Goal: Check status: Check status

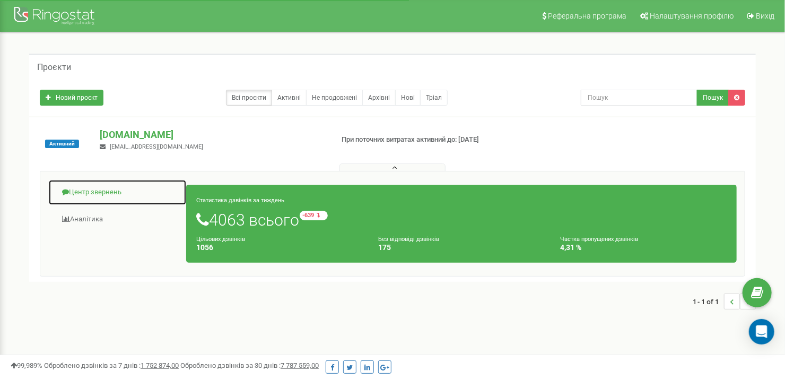
click at [95, 191] on link "Центр звернень" at bounding box center [117, 192] width 138 height 26
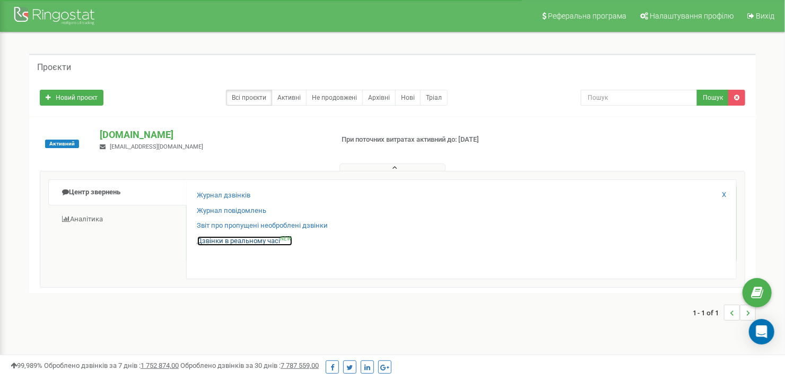
click at [244, 241] on link "Дзвінки в реальному часі NEW" at bounding box center [244, 241] width 95 height 10
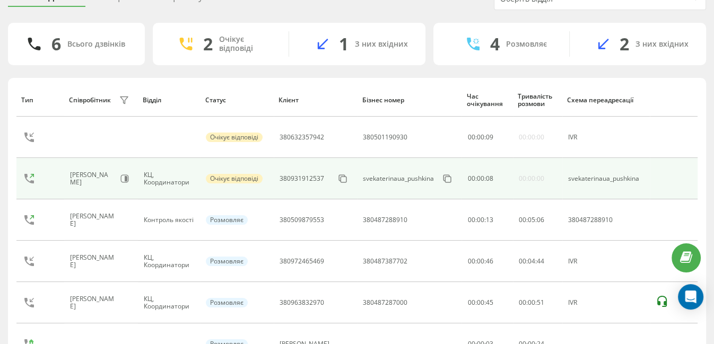
scroll to position [110, 0]
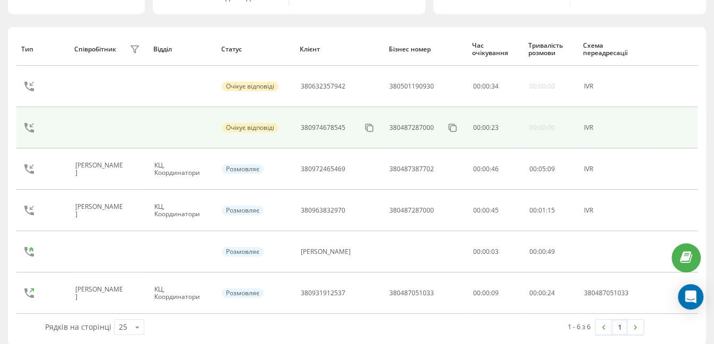
scroll to position [110, 0]
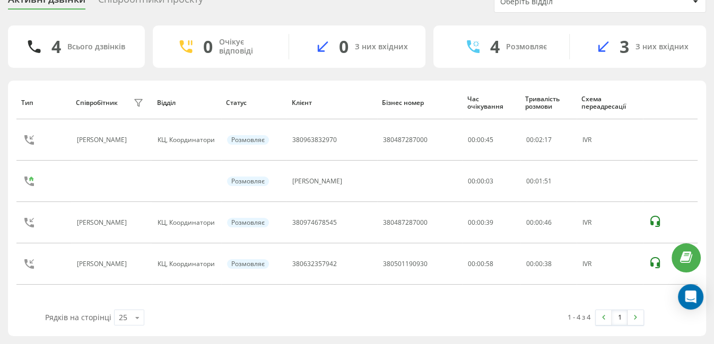
scroll to position [48, 0]
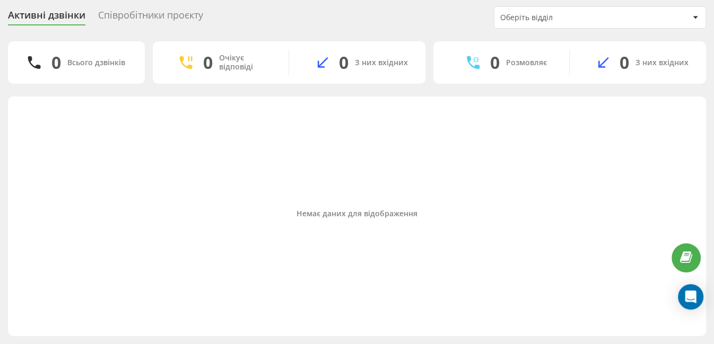
scroll to position [33, 0]
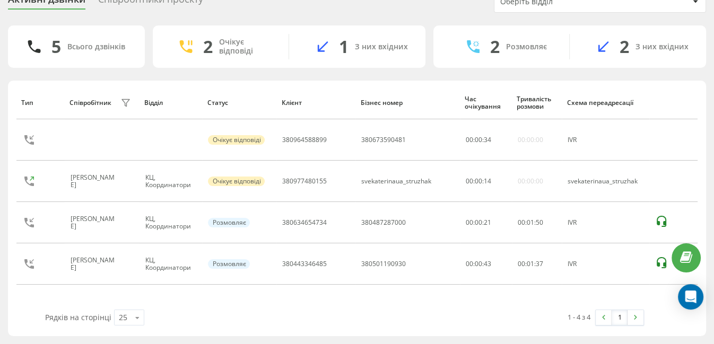
scroll to position [48, 0]
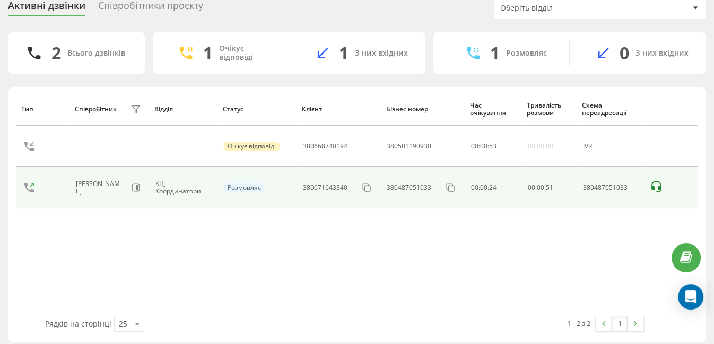
scroll to position [48, 0]
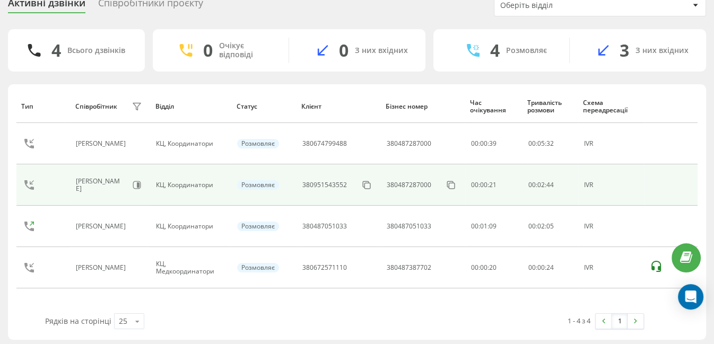
scroll to position [48, 0]
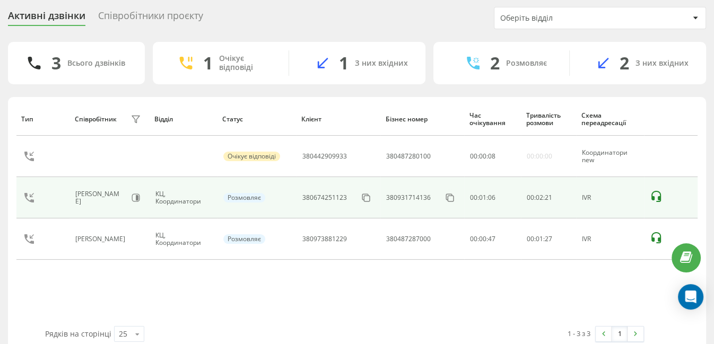
scroll to position [48, 0]
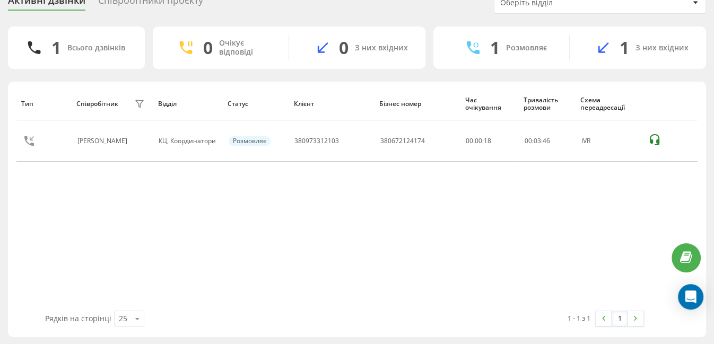
scroll to position [33, 0]
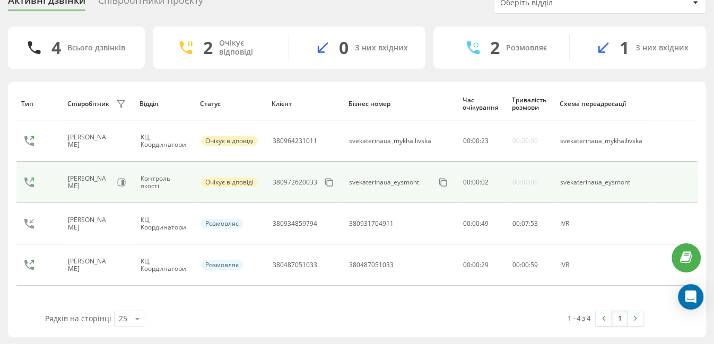
scroll to position [48, 0]
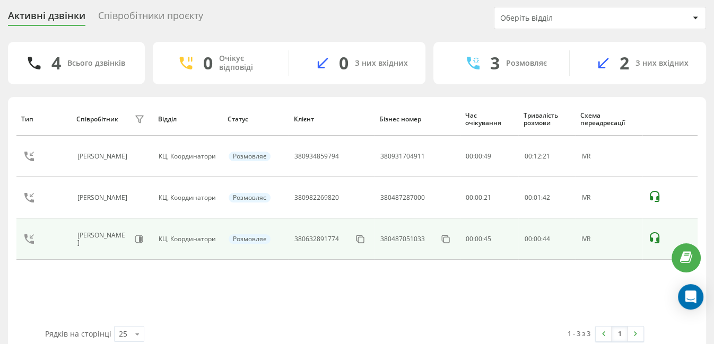
scroll to position [48, 0]
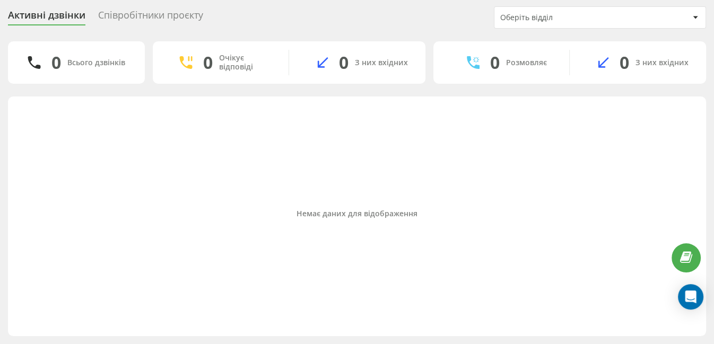
scroll to position [33, 0]
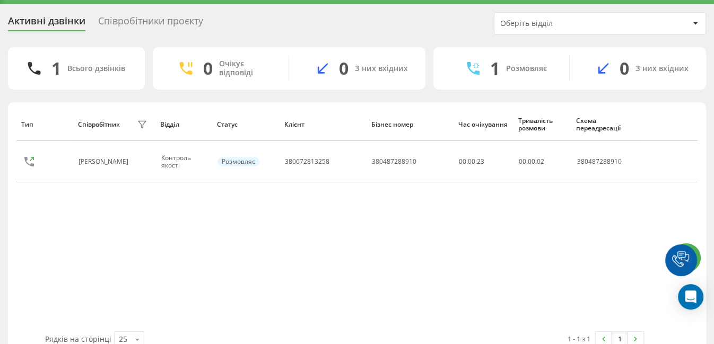
scroll to position [33, 0]
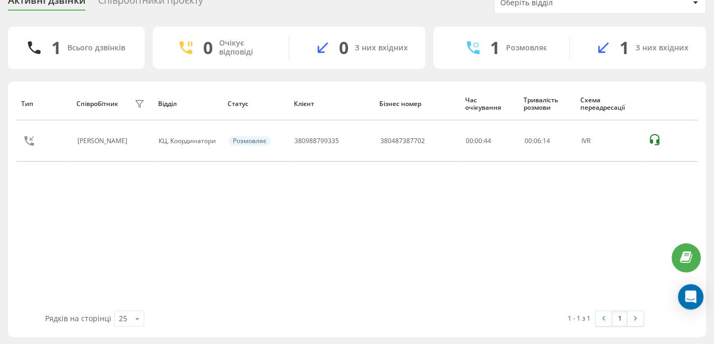
scroll to position [33, 0]
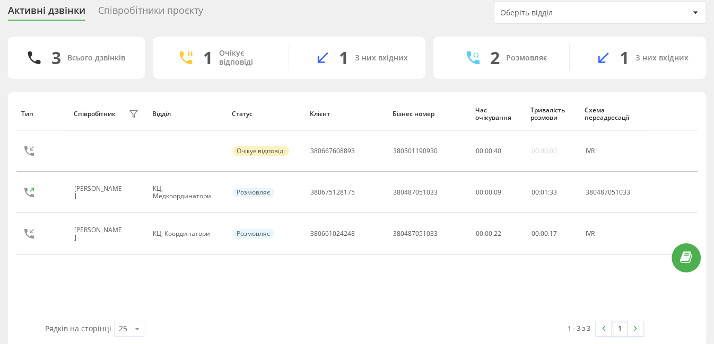
scroll to position [33, 0]
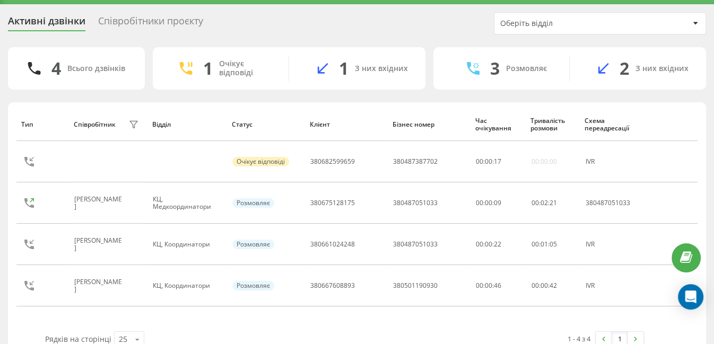
scroll to position [33, 0]
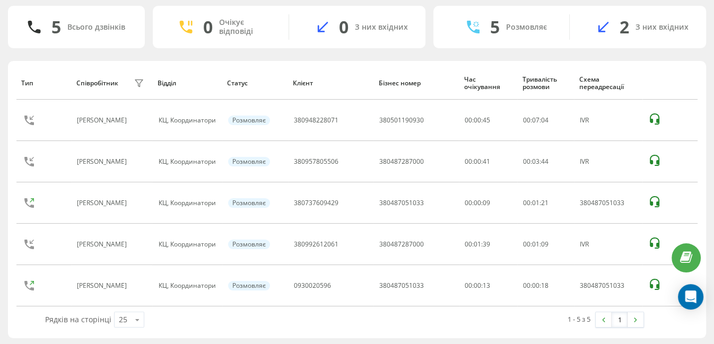
scroll to position [48, 0]
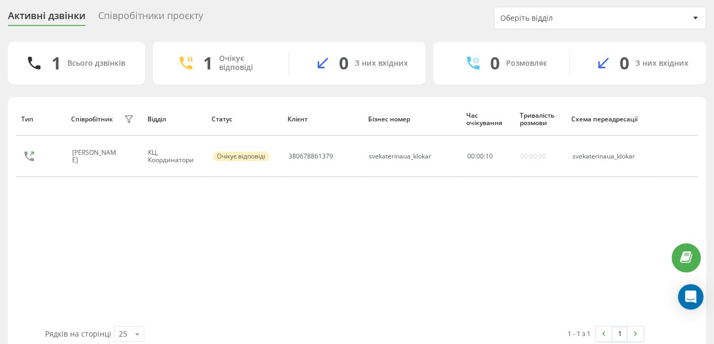
scroll to position [48, 0]
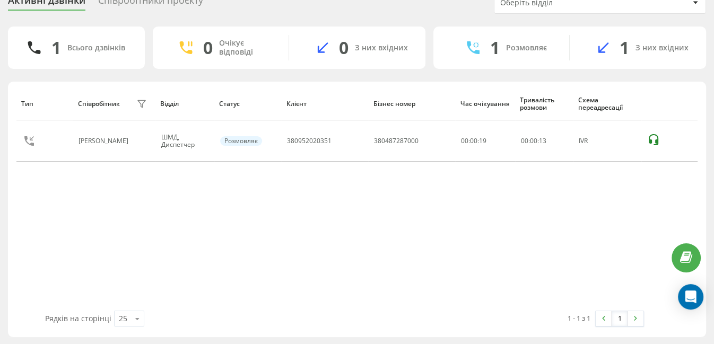
scroll to position [33, 0]
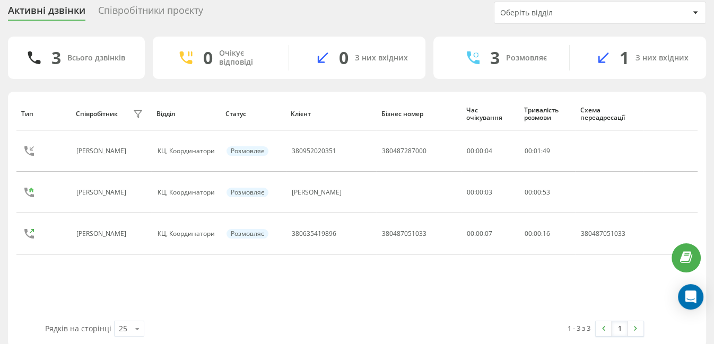
scroll to position [33, 0]
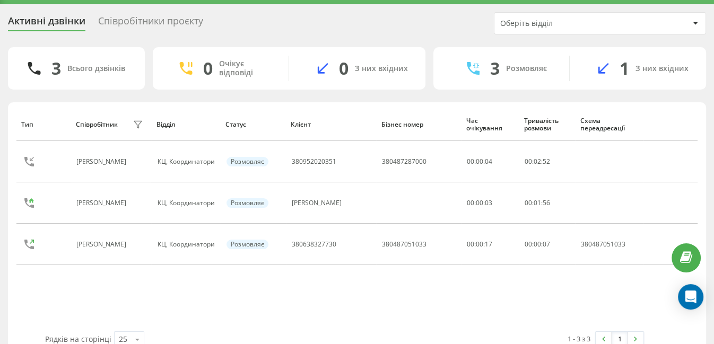
scroll to position [33, 0]
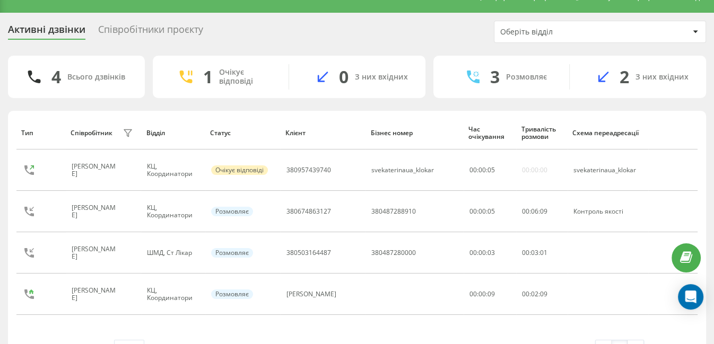
scroll to position [48, 0]
